Goal: Task Accomplishment & Management: Manage account settings

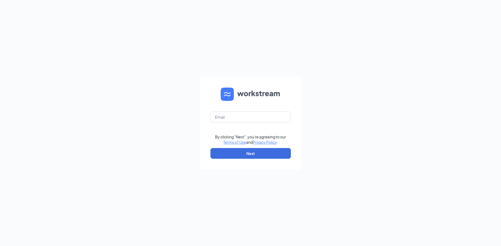
type input "concord05101@zaxbys.com"
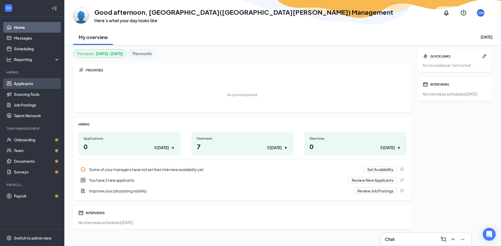
click at [29, 83] on link "Applicants" at bounding box center [37, 83] width 46 height 11
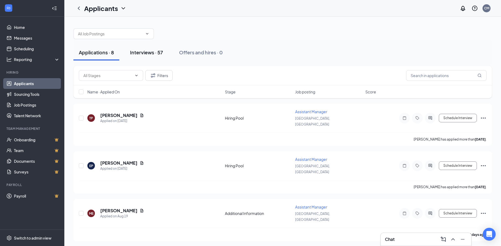
click at [153, 50] on div "Interviews · 57" at bounding box center [146, 52] width 33 height 7
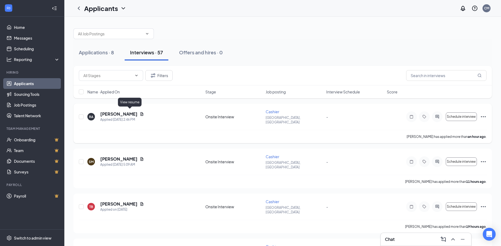
click at [141, 114] on icon "Document" at bounding box center [142, 113] width 3 height 3
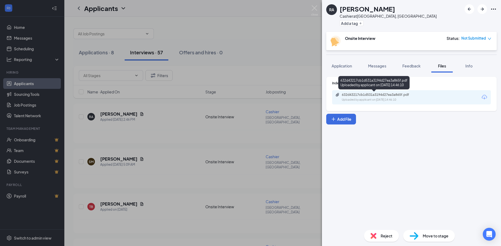
click at [377, 100] on div "Uploaded by applicant on [DATE] 14:46:10" at bounding box center [382, 100] width 80 height 4
drag, startPoint x: 433, startPoint y: 154, endPoint x: 343, endPoint y: 140, distance: 91.0
click at [429, 153] on div "Indeed Resume 632d43217cb1d531a3194d27ea3a865f.pdf Uploaded by applicant on [DA…" at bounding box center [411, 149] width 179 height 153
click at [237, 136] on div "RA [PERSON_NAME] Cashier at [GEOGRAPHIC_DATA], [GEOGRAPHIC_DATA] Add a tag Onsi…" at bounding box center [250, 123] width 501 height 246
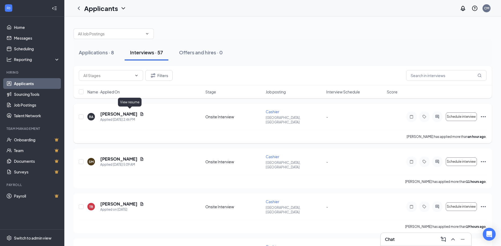
click at [141, 114] on icon "Document" at bounding box center [142, 113] width 3 height 3
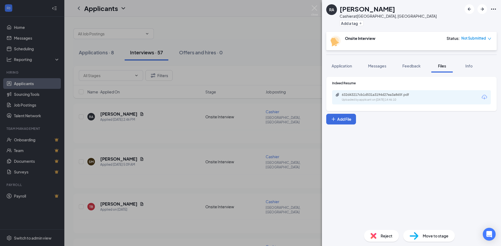
click at [314, 5] on div "RA [PERSON_NAME] Cashier at [GEOGRAPHIC_DATA], [GEOGRAPHIC_DATA] Add a tag Onsi…" at bounding box center [250, 123] width 501 height 246
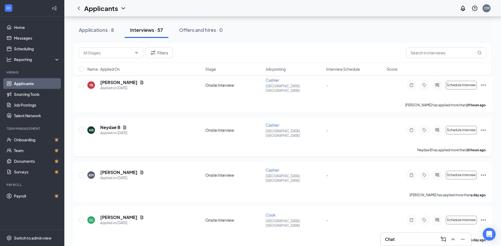
scroll to position [137, 0]
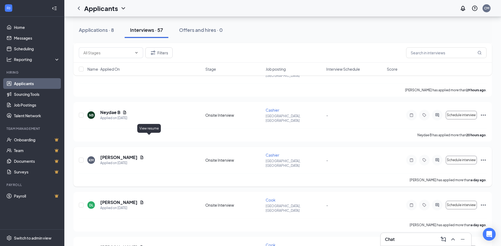
click at [144, 156] on icon "Document" at bounding box center [142, 158] width 4 height 4
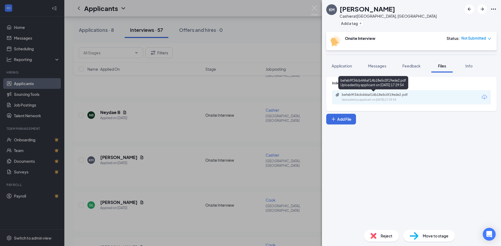
click at [376, 101] on div "Uploaded by applicant on [DATE] 17:29:54" at bounding box center [382, 100] width 80 height 4
click at [157, 125] on div "KM [PERSON_NAME] Cashier at [GEOGRAPHIC_DATA], [GEOGRAPHIC_DATA] Add a tag Onsi…" at bounding box center [250, 123] width 501 height 246
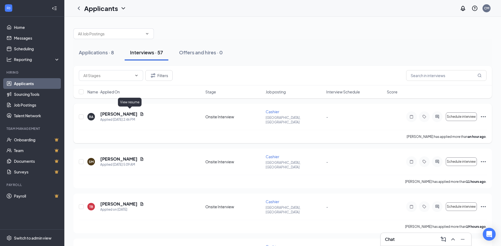
click at [140, 113] on icon "Document" at bounding box center [142, 114] width 4 height 4
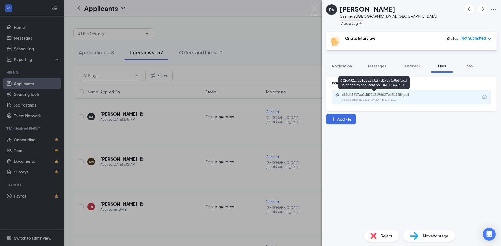
click at [419, 97] on div "632d43217cb1d531a3194d27ea3a865f.pdf Uploaded by applicant on [DATE] 14:46:10" at bounding box center [379, 97] width 87 height 9
